Goal: Transaction & Acquisition: Purchase product/service

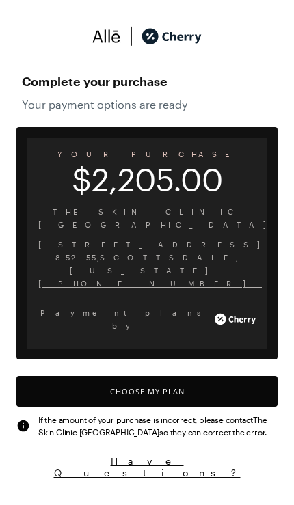
scroll to position [1131, 0]
click at [189, 376] on button "Choose My Plan" at bounding box center [146, 391] width 261 height 31
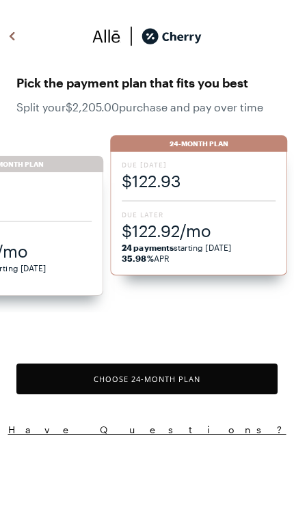
click at [241, 209] on div "Due [DATE] $122.93 Due Later $122.92/mo 24 payments starting [DATE] 35.98% APR" at bounding box center [198, 214] width 177 height 124
click at [200, 220] on span "$122.92/mo" at bounding box center [199, 231] width 154 height 23
click at [171, 185] on span "$122.93" at bounding box center [199, 181] width 154 height 23
click at [192, 380] on button "Choose 24 -Month Plan" at bounding box center [146, 379] width 261 height 31
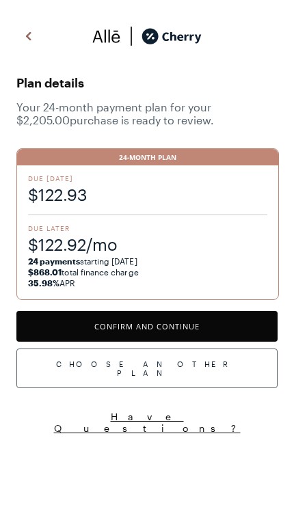
click at [193, 325] on button "Confirm and Continue" at bounding box center [146, 326] width 261 height 31
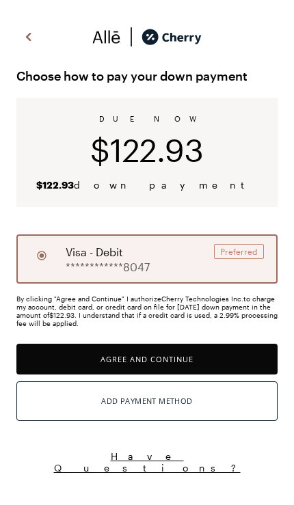
click at [180, 361] on button "Agree and Continue" at bounding box center [146, 359] width 261 height 31
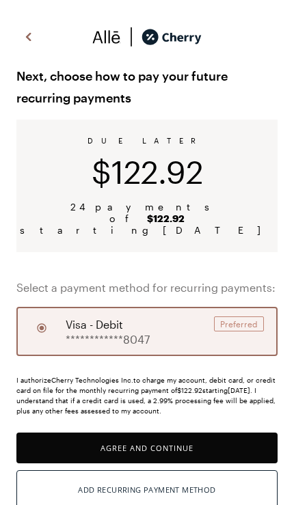
click at [160, 436] on button "Agree and Continue" at bounding box center [146, 448] width 261 height 31
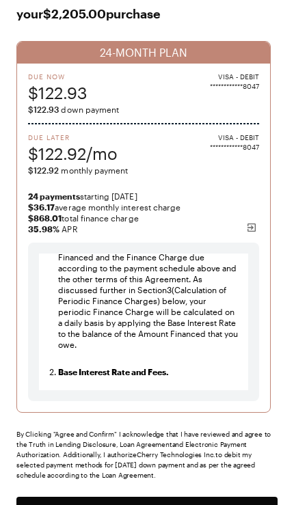
scroll to position [1823, 0]
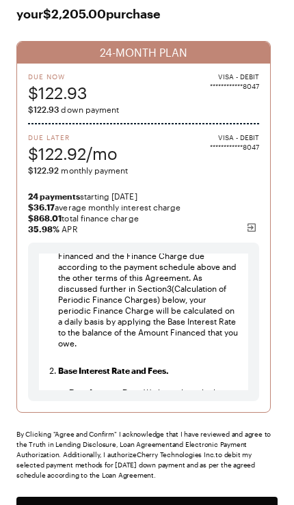
click at [192, 505] on button "Agree and Confirm" at bounding box center [146, 512] width 261 height 31
